Goal: Task Accomplishment & Management: Complete application form

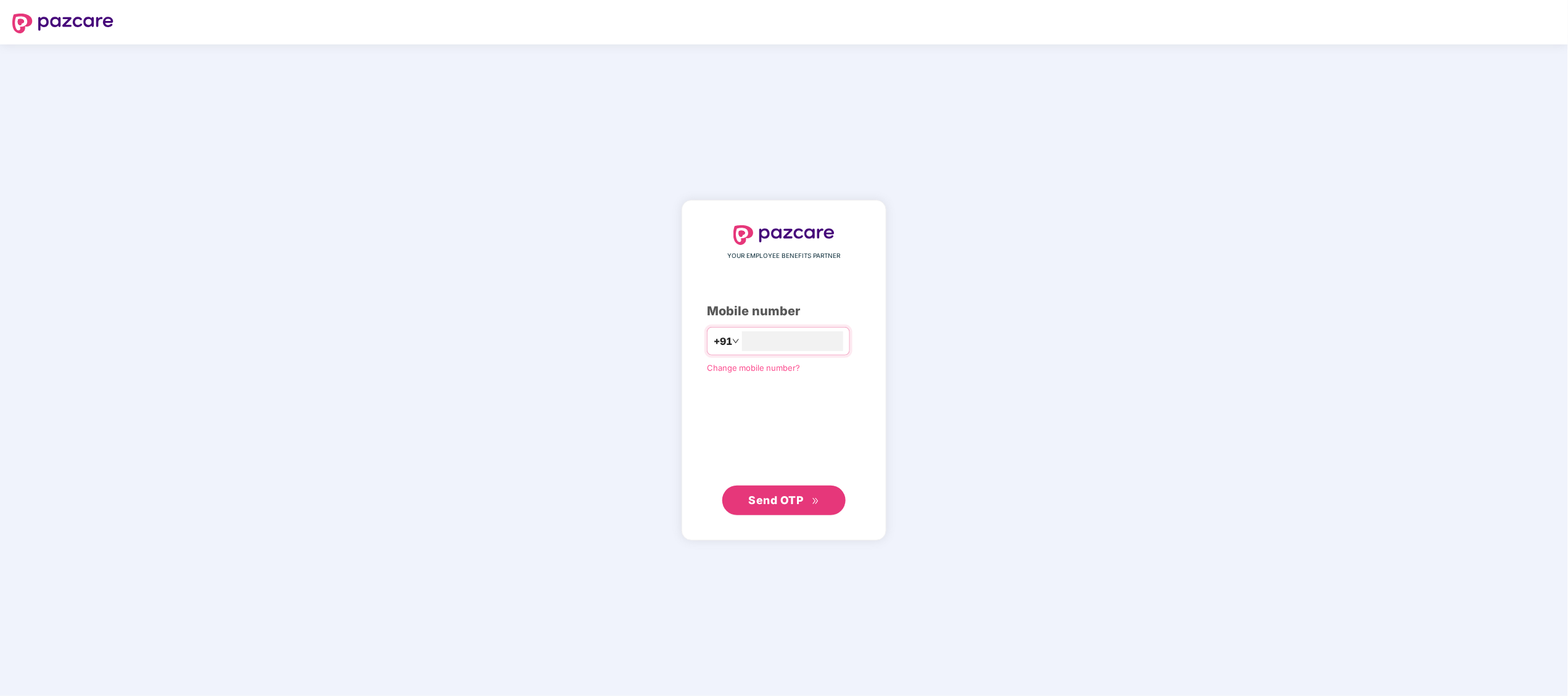
type input "**********"
click at [755, 493] on span "Send OTP" at bounding box center [776, 500] width 55 height 13
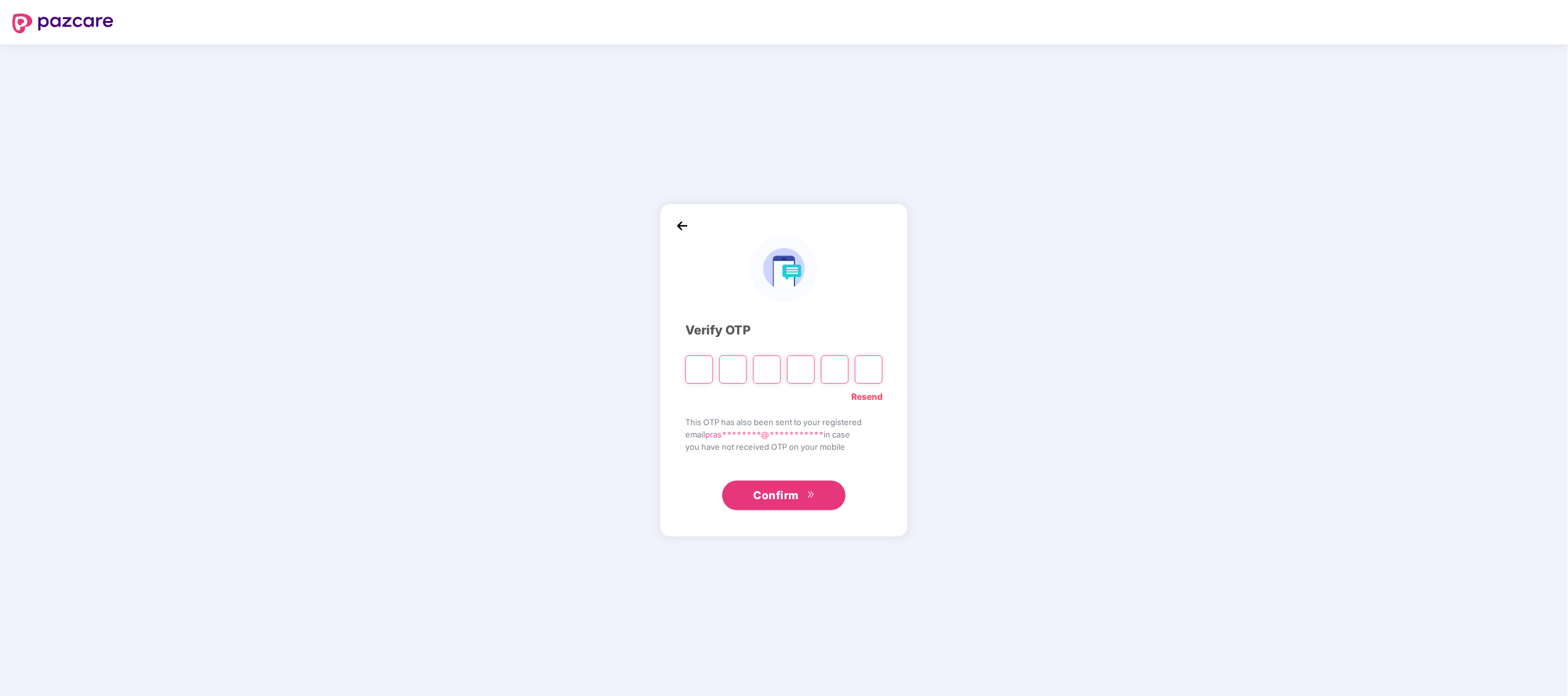
type input "*"
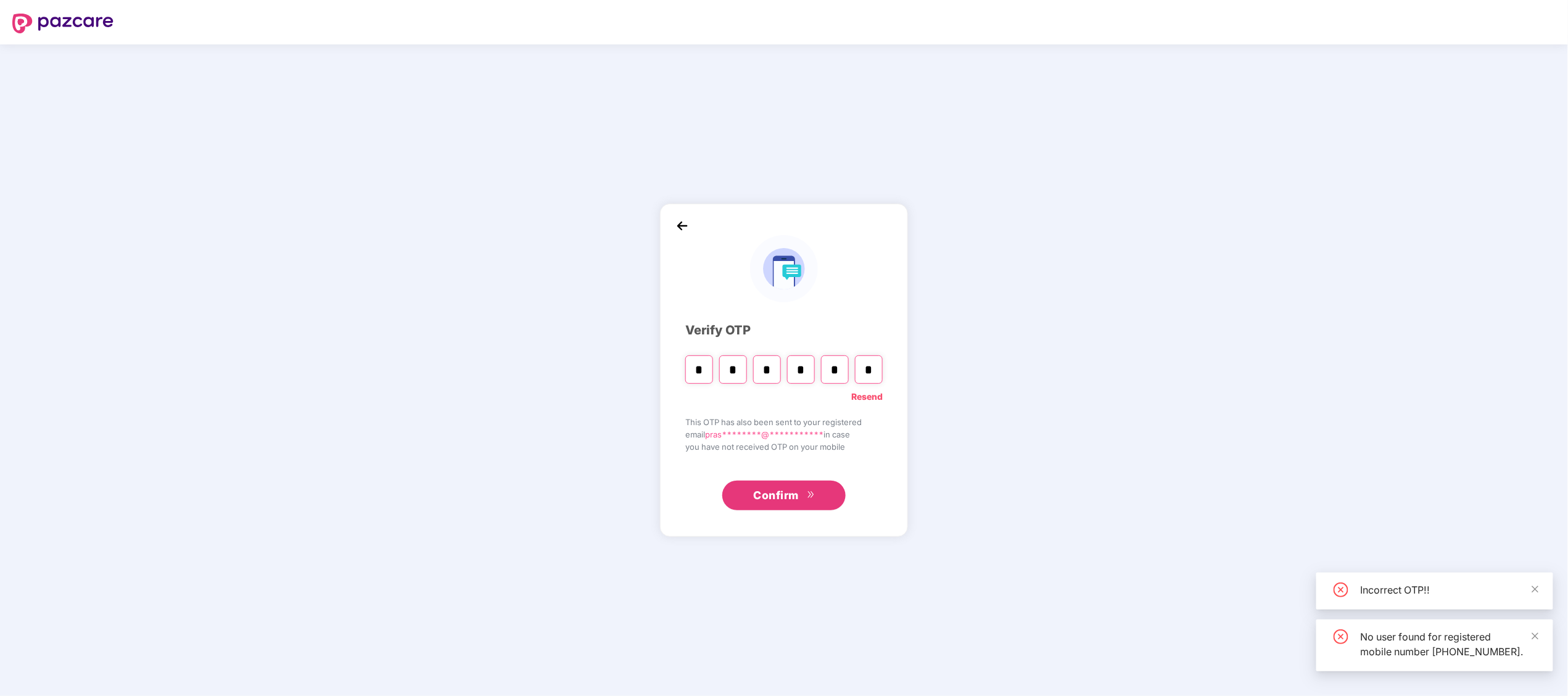
type input "*"
click at [766, 495] on span "Confirm" at bounding box center [776, 495] width 46 height 17
click at [768, 498] on span "Confirm" at bounding box center [776, 495] width 46 height 17
click at [704, 374] on input "*" at bounding box center [700, 369] width 28 height 29
type input "*"
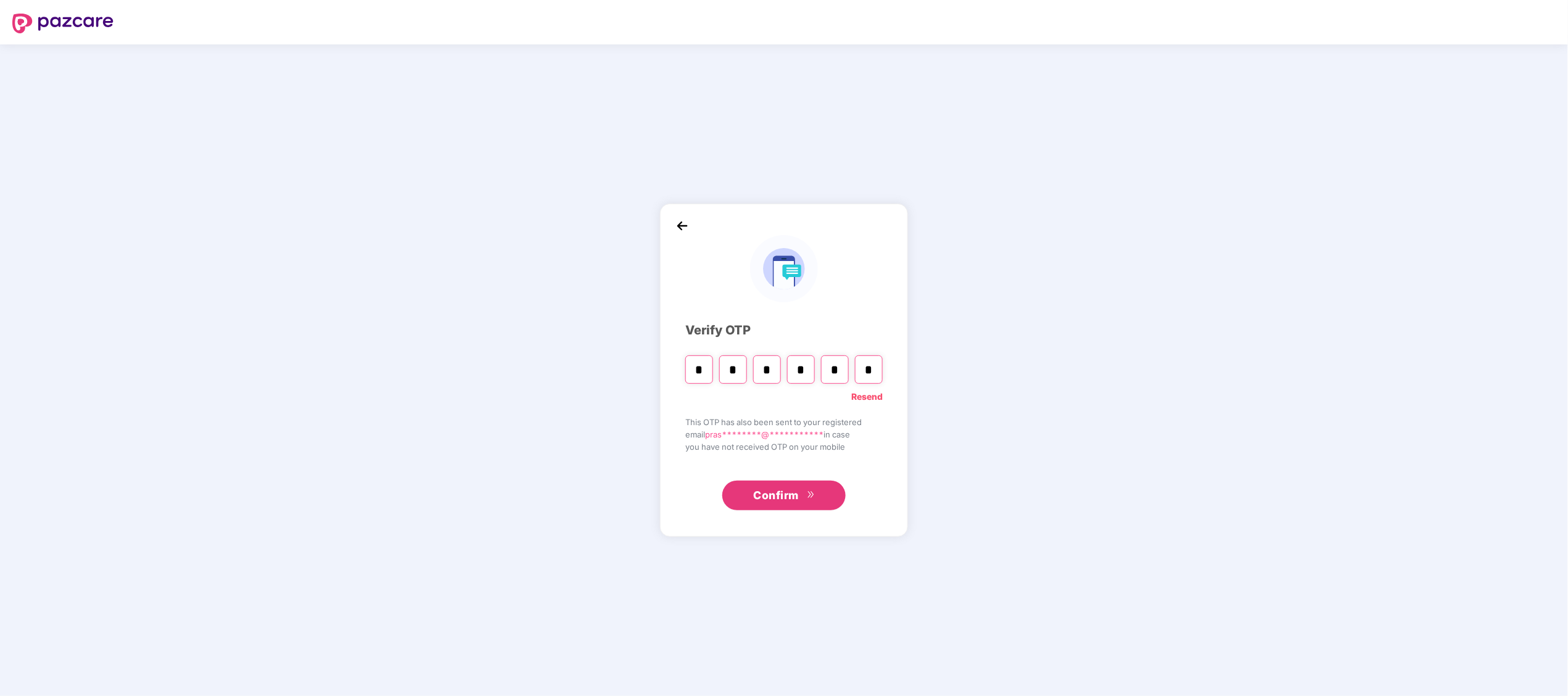
type input "*"
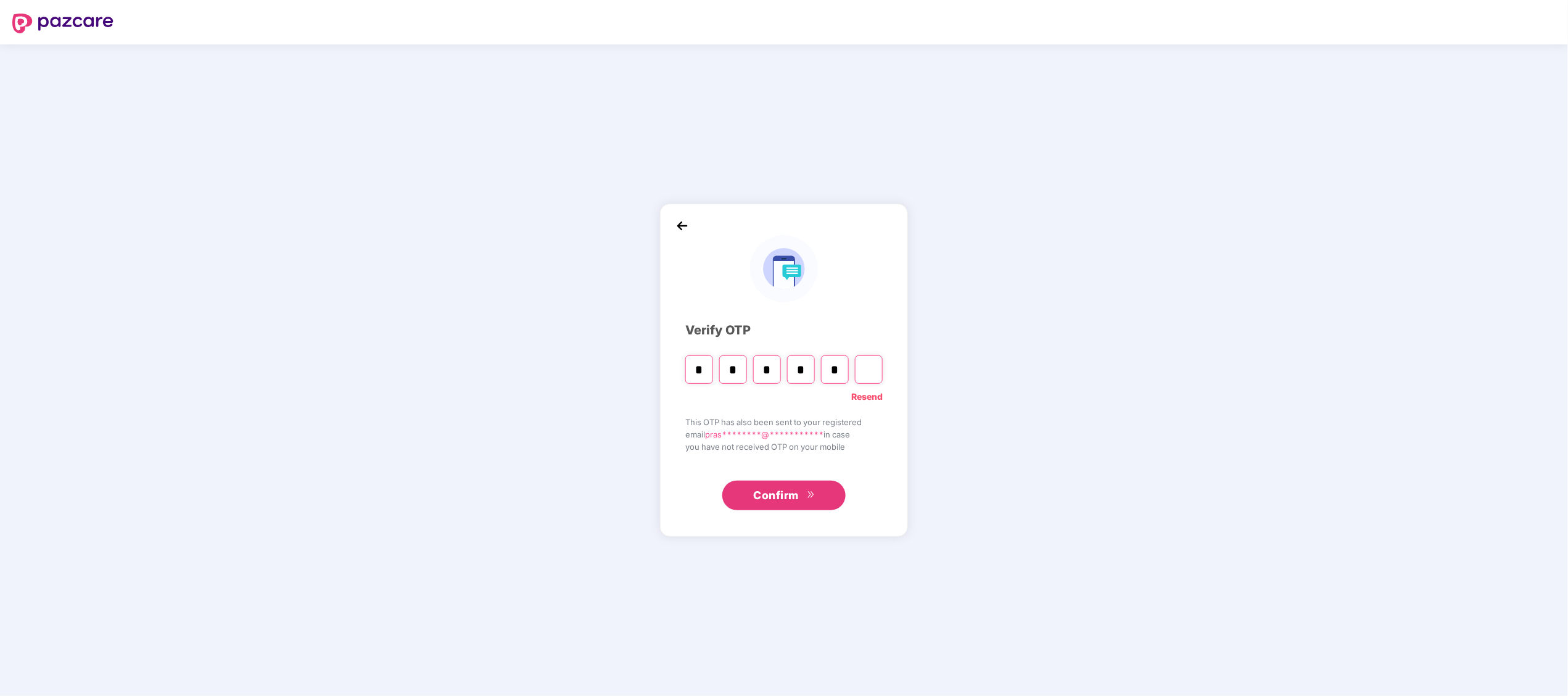
type input "*"
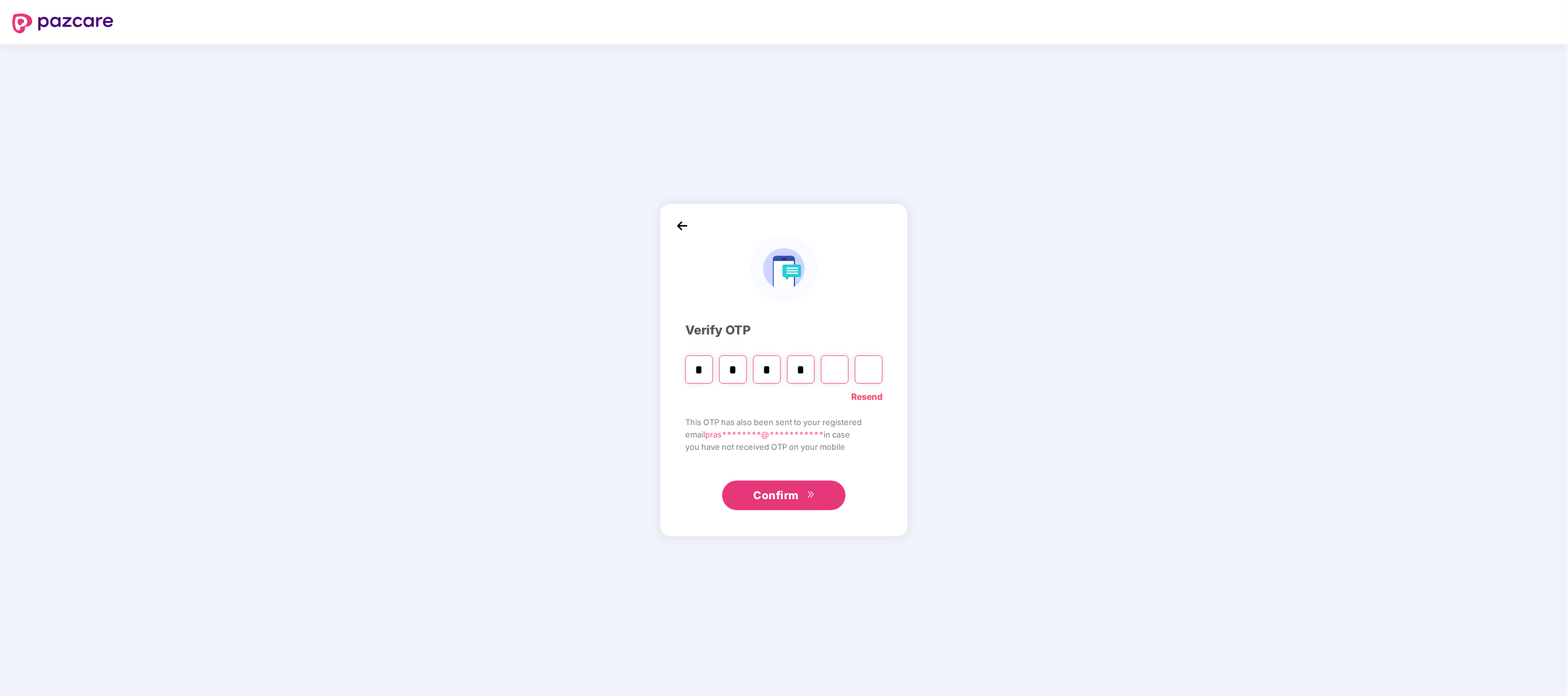
type input "*"
click at [1142, 181] on div "**********" at bounding box center [784, 370] width 1568 height 652
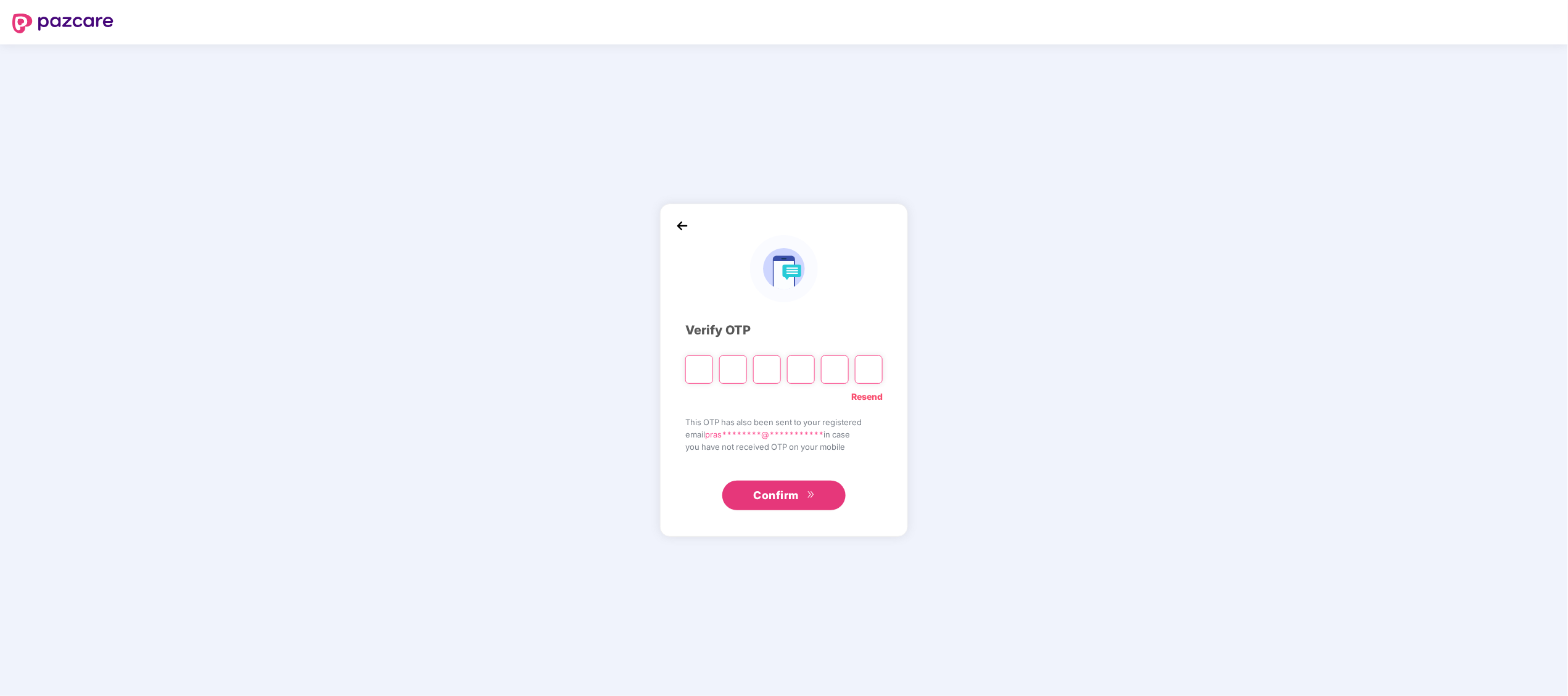
click at [696, 370] on input "Please enter verification code. Digit 1" at bounding box center [700, 369] width 28 height 29
type input "*"
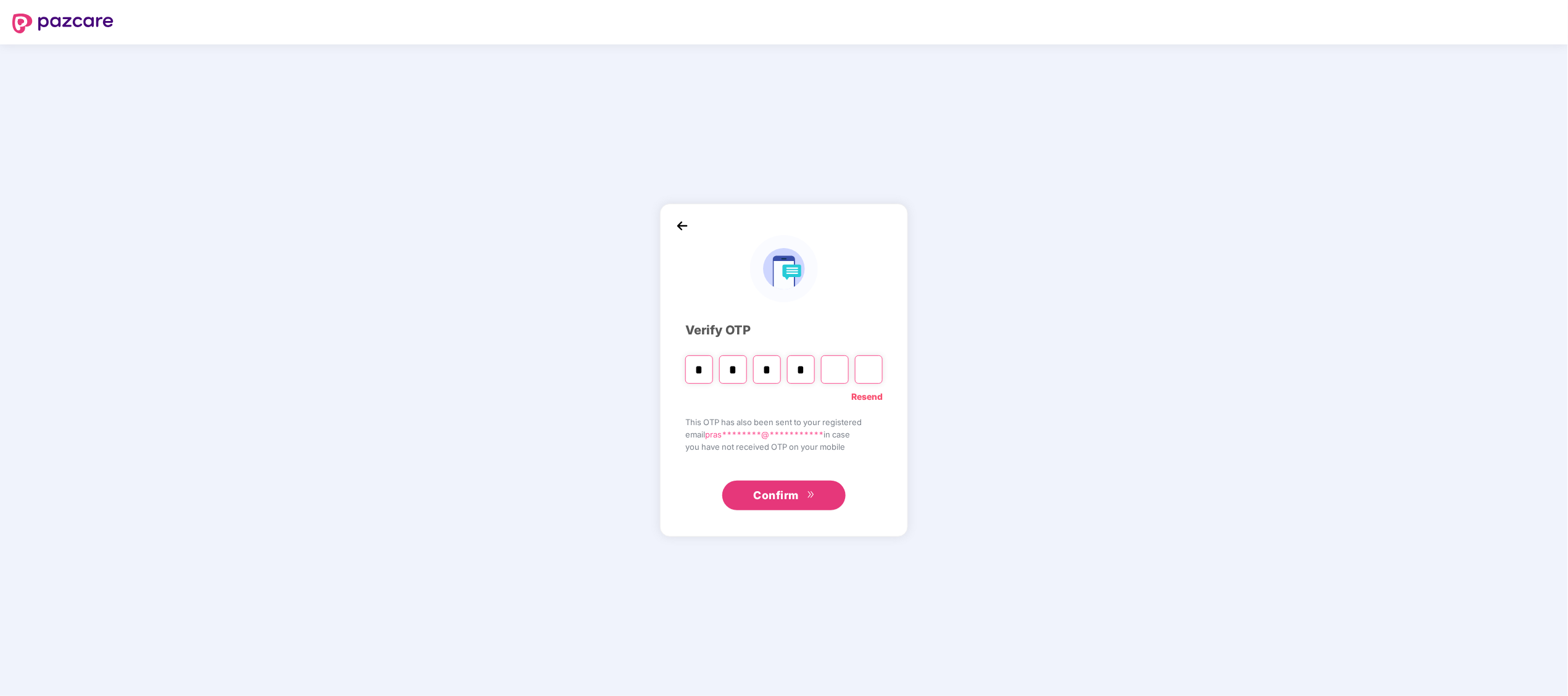
type input "*"
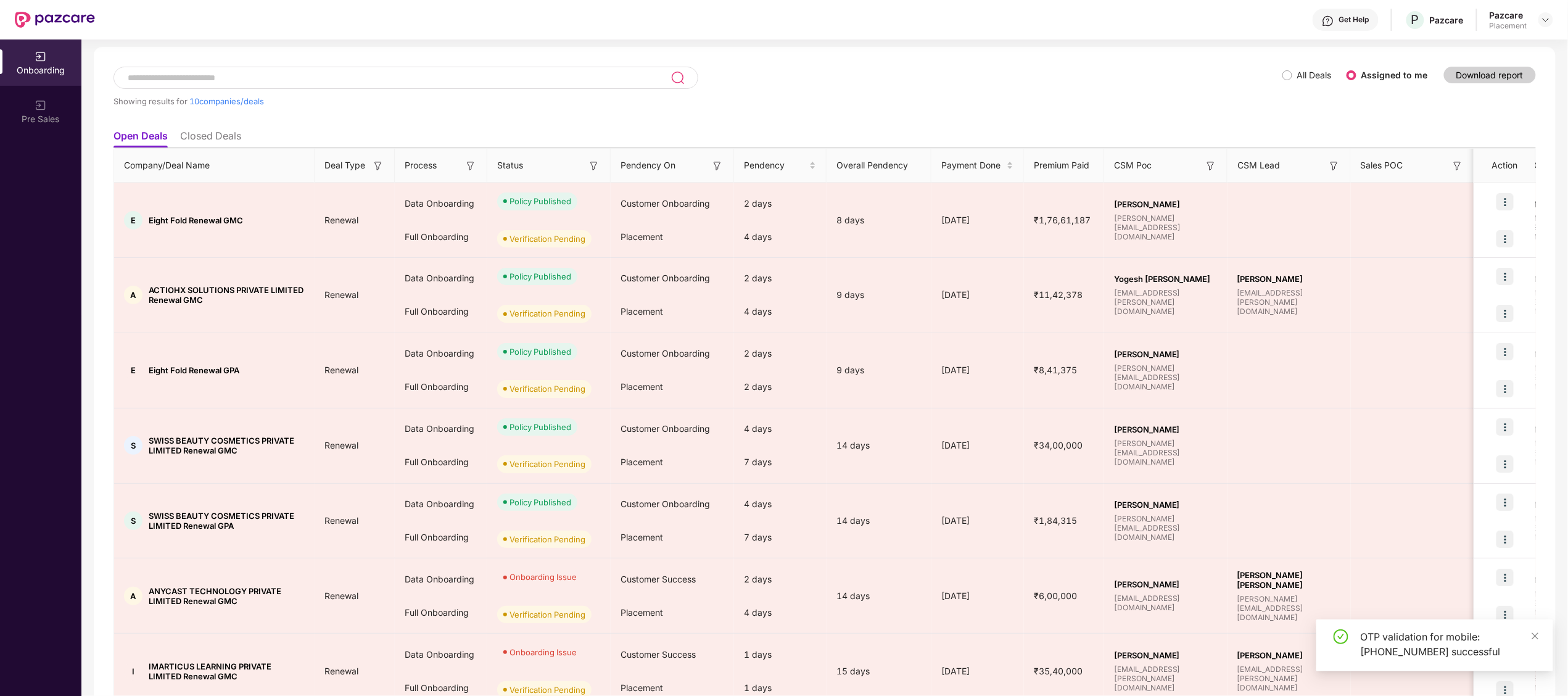
scroll to position [341, 0]
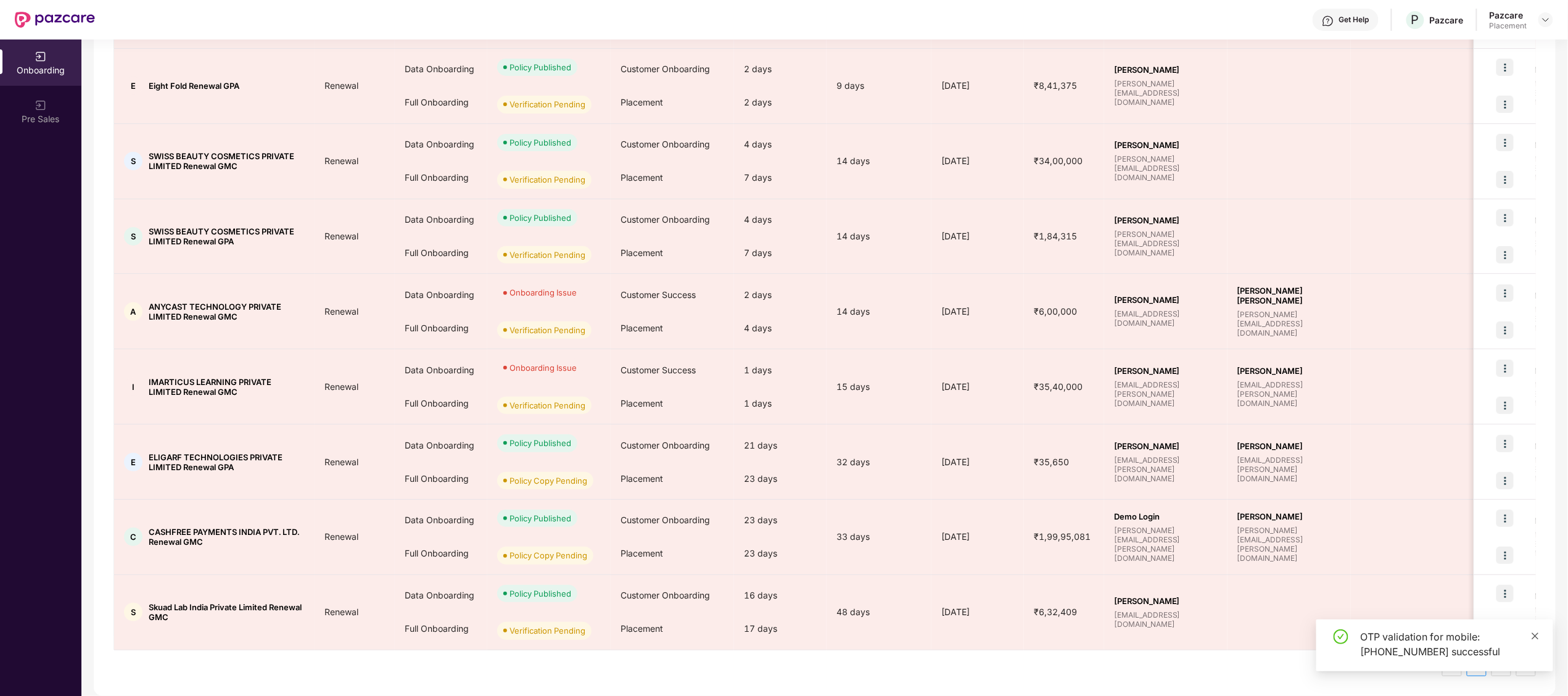
click at [1538, 638] on icon "close" at bounding box center [1535, 636] width 9 height 9
click at [1501, 665] on link "2" at bounding box center [1501, 666] width 18 height 18
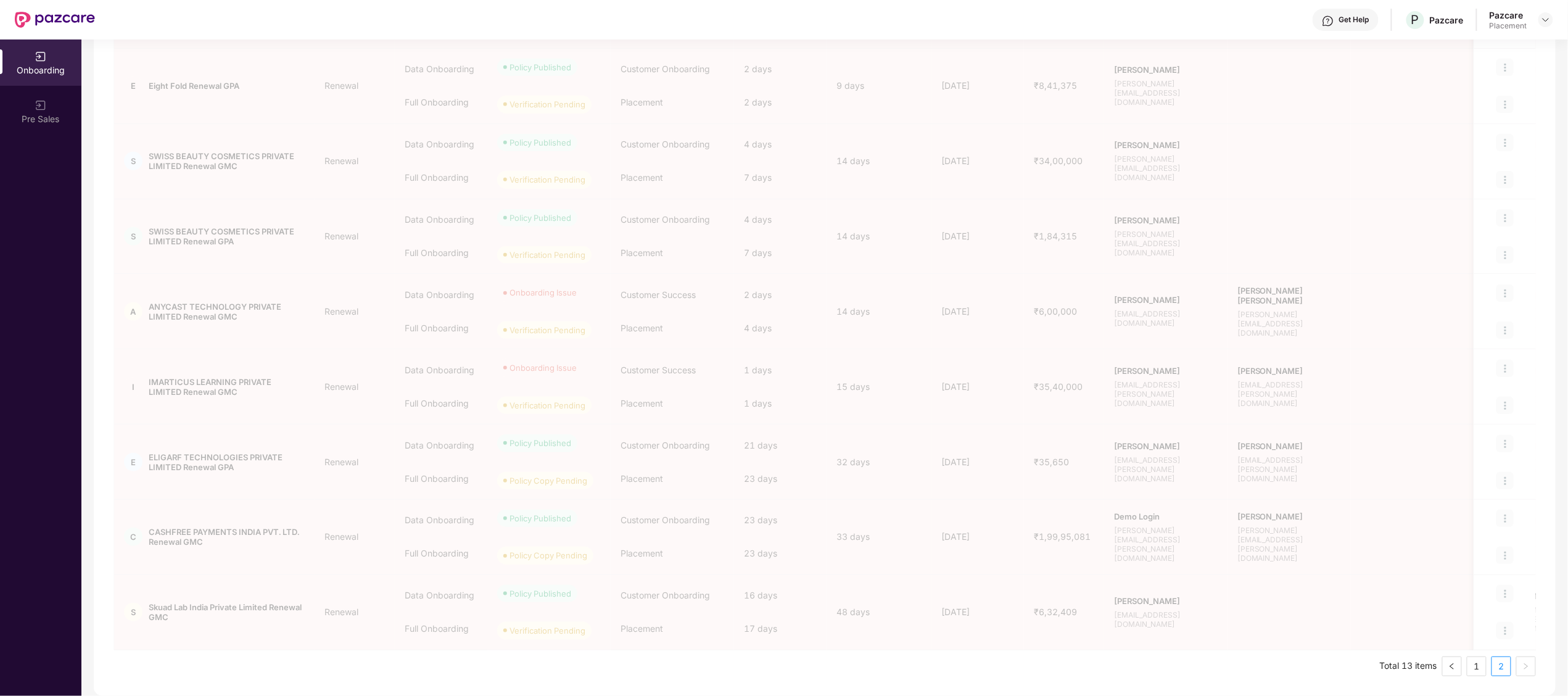
scroll to position [0, 0]
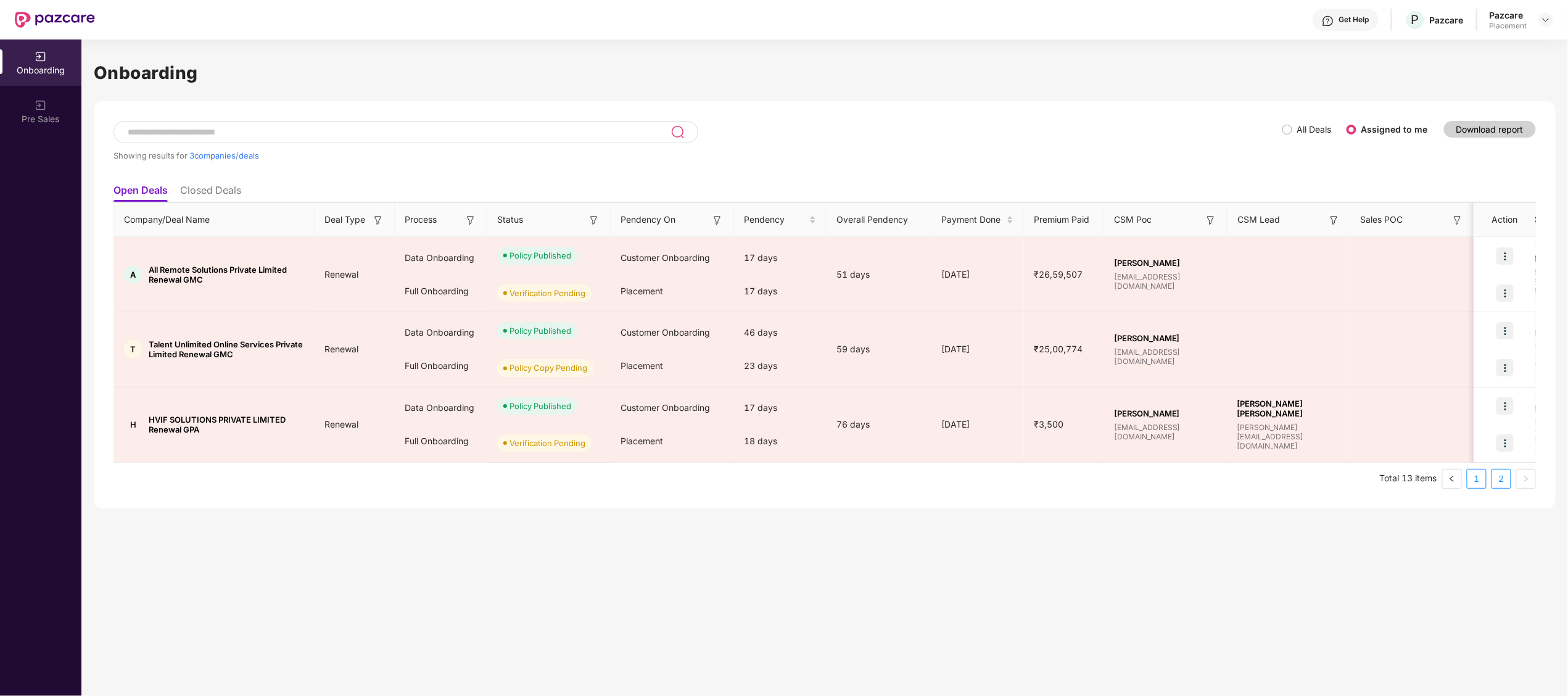
click at [1471, 479] on link "1" at bounding box center [1476, 479] width 18 height 18
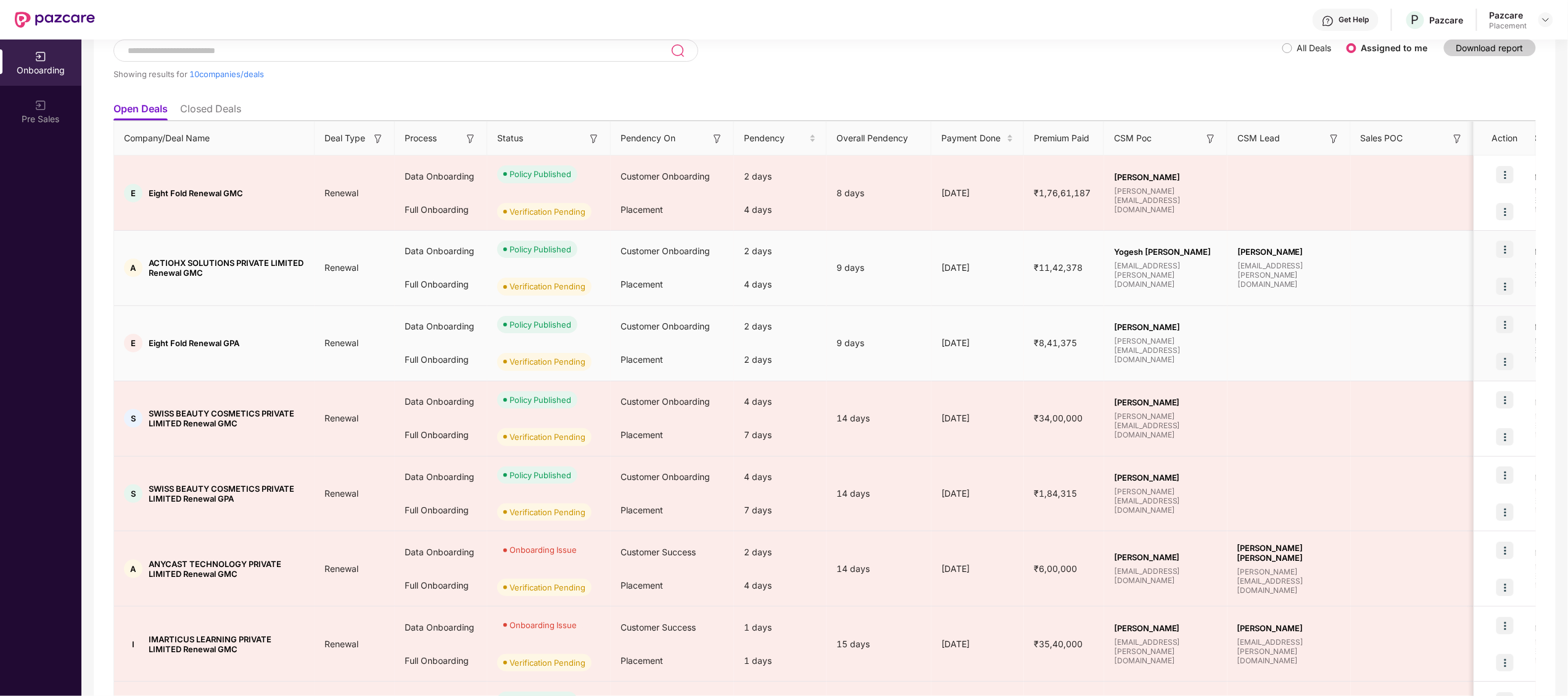
scroll to position [83, 0]
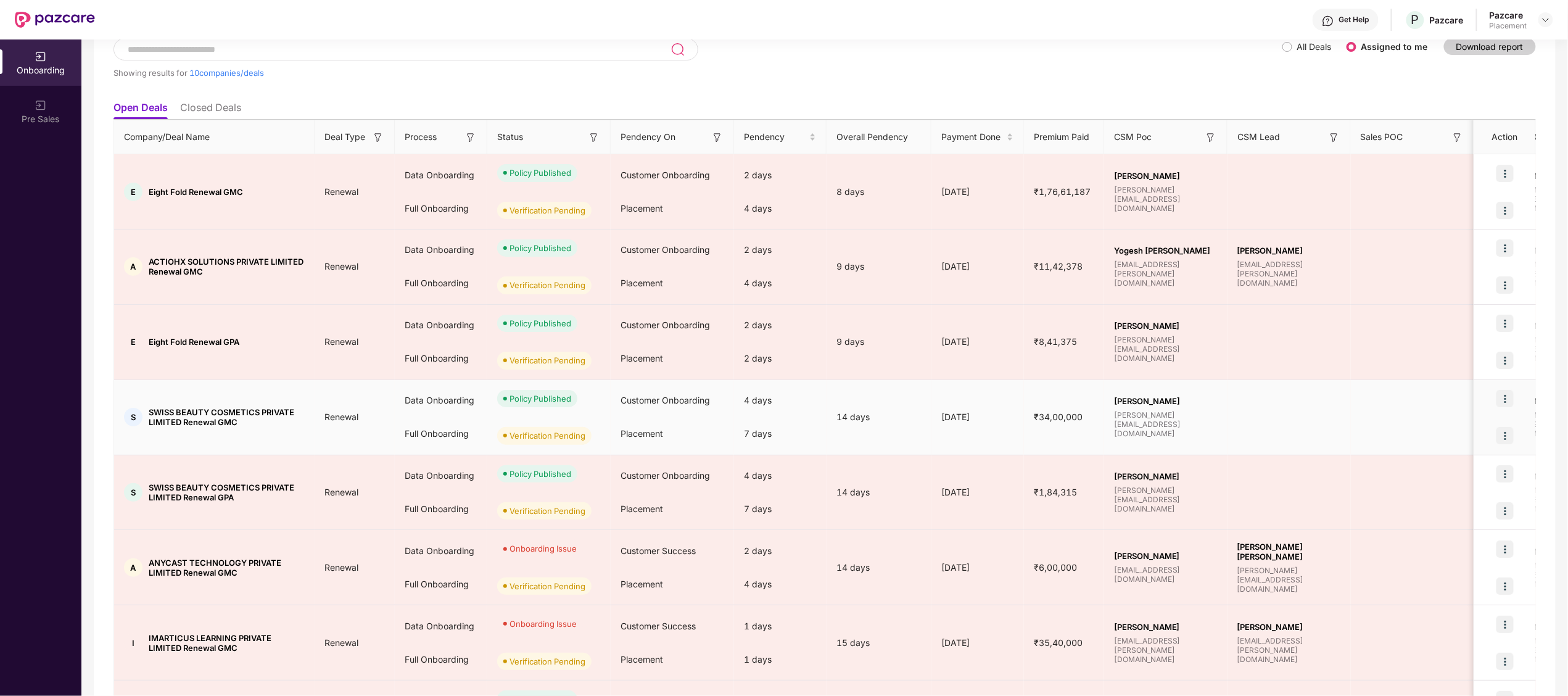
click at [452, 405] on div "Data Onboarding" at bounding box center [441, 400] width 93 height 33
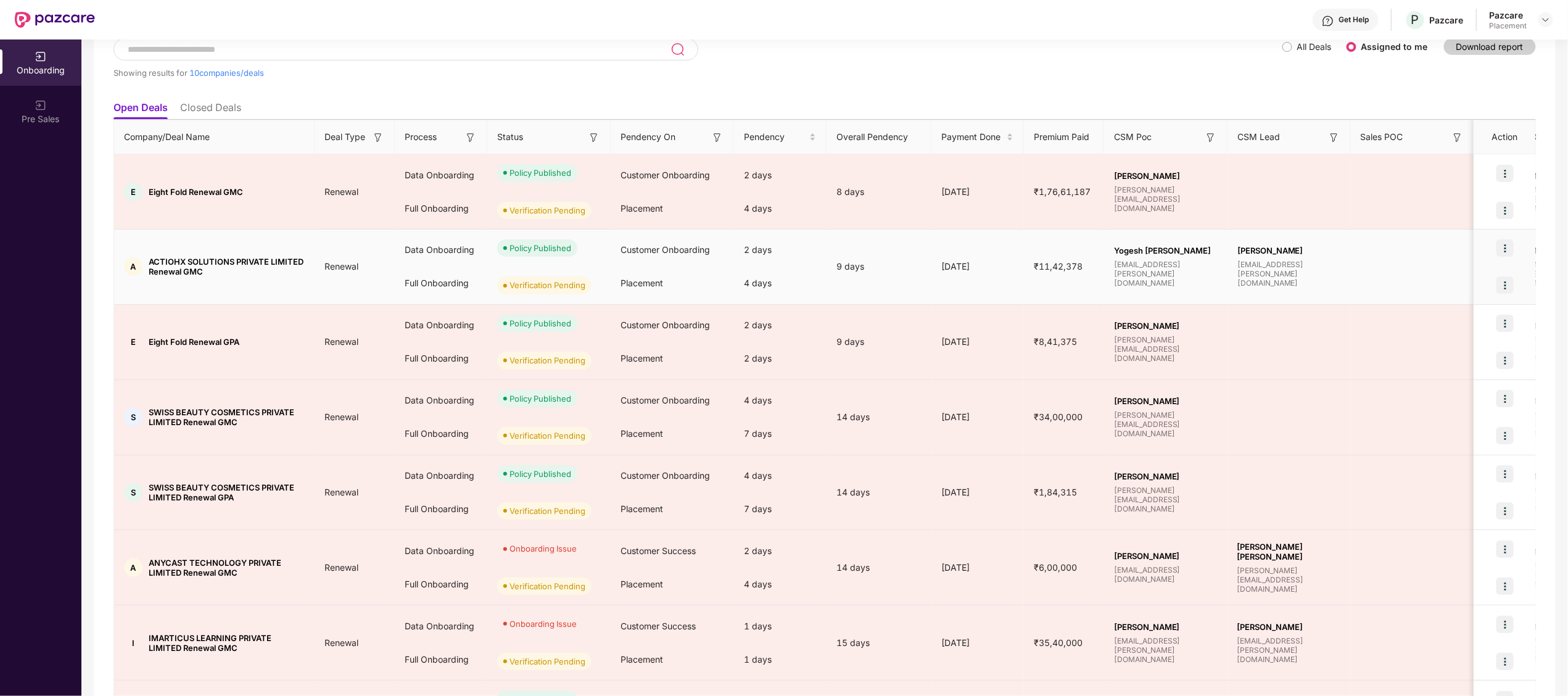
click at [149, 254] on td "A ACTIOHX SOLUTIONS PRIVATE LIMITED Renewal GMC" at bounding box center [214, 267] width 200 height 75
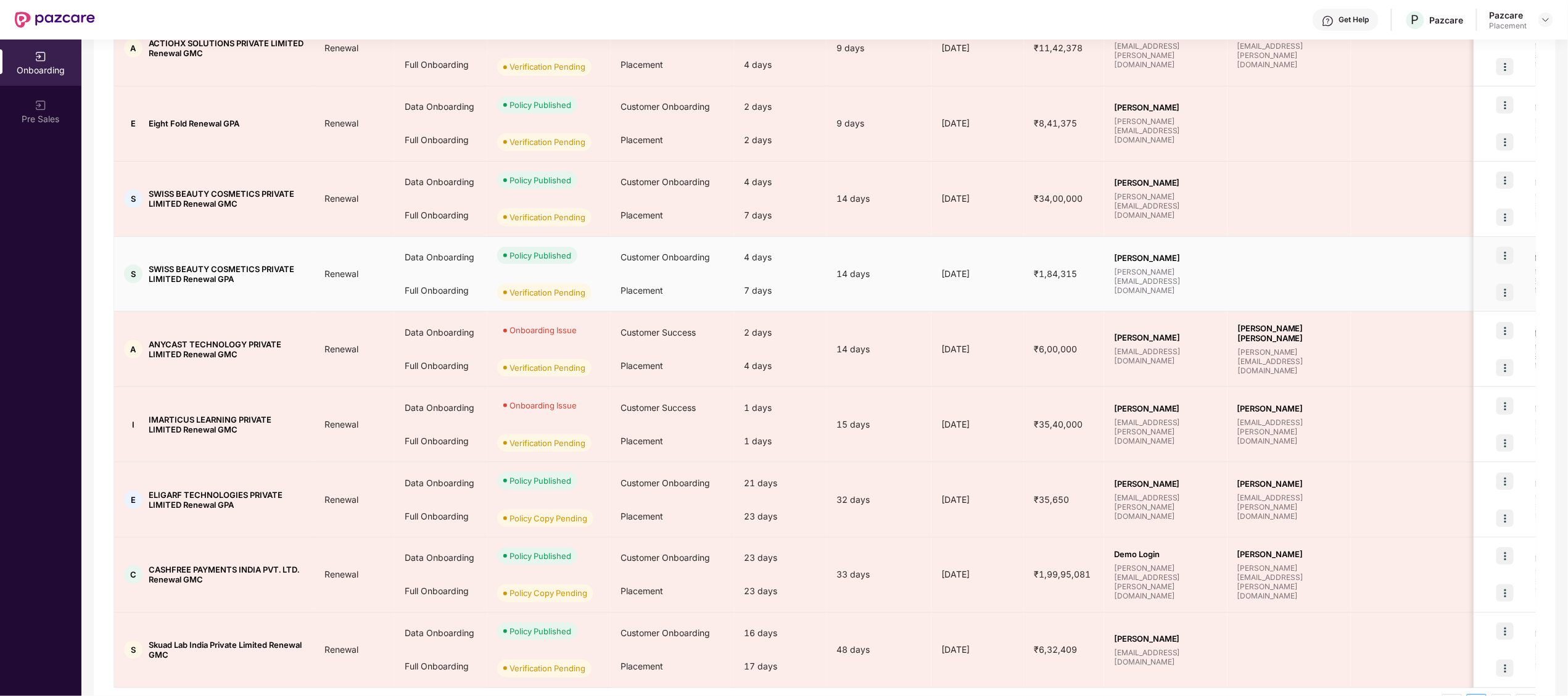
scroll to position [303, 0]
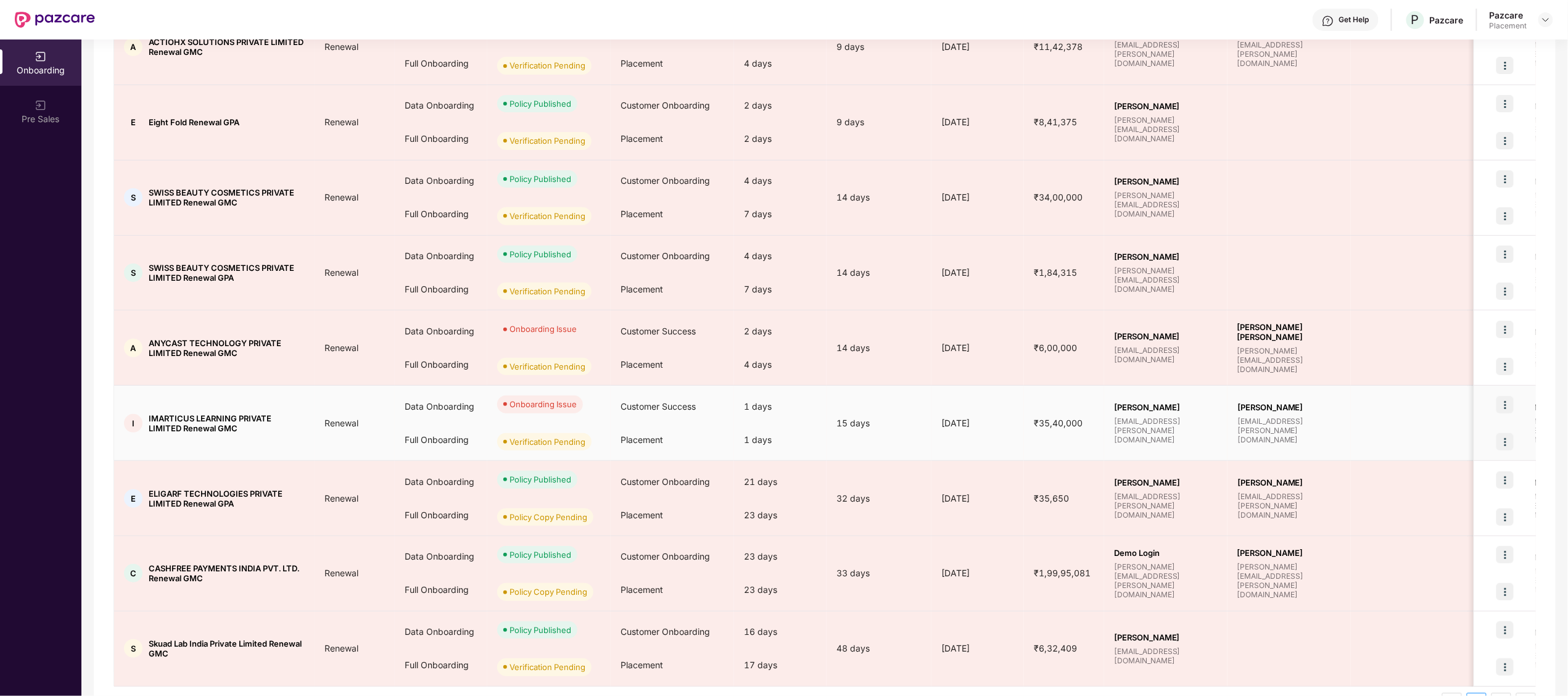
click at [168, 418] on span "IMARTICUS LEARNING PRIVATE LIMITED Renewal GMC" at bounding box center [227, 423] width 156 height 20
copy span "IMARTICUS"
click at [168, 418] on span "IMARTICUS LEARNING PRIVATE LIMITED Renewal GMC" at bounding box center [227, 423] width 156 height 20
